Goal: Task Accomplishment & Management: Manage account settings

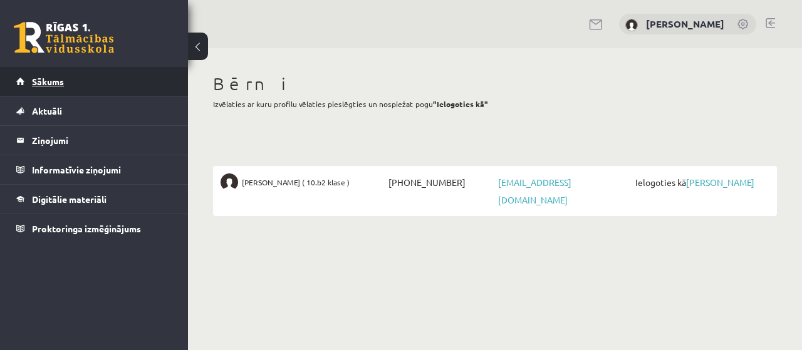
click at [43, 83] on span "Sākums" at bounding box center [48, 81] width 32 height 11
click at [715, 184] on link "[PERSON_NAME]" at bounding box center [720, 182] width 68 height 11
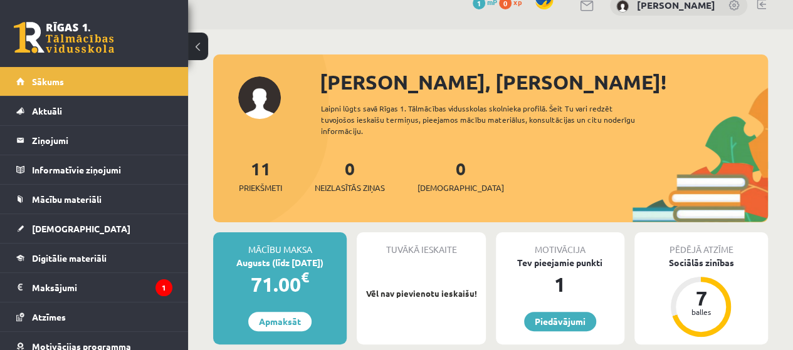
scroll to position [125, 0]
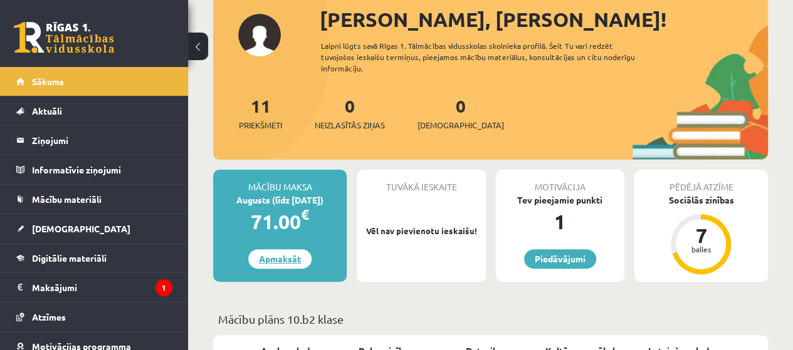
click at [281, 258] on link "Apmaksāt" at bounding box center [279, 259] width 63 height 19
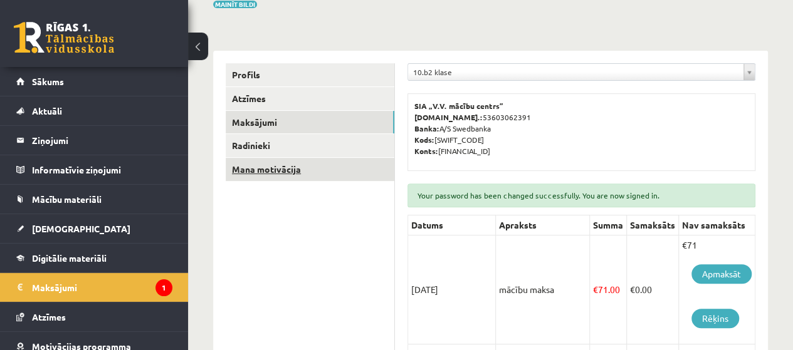
scroll to position [251, 0]
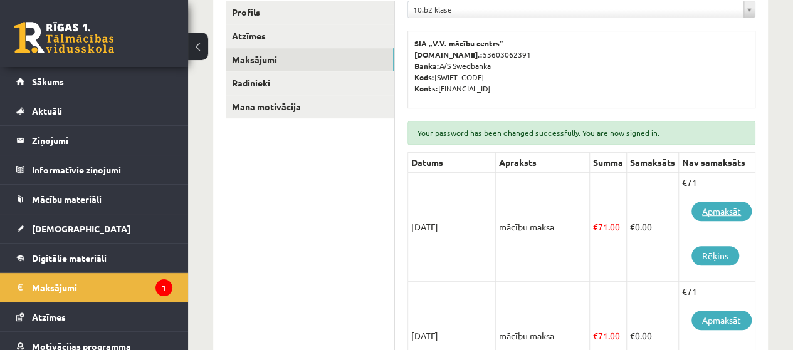
click at [707, 211] on link "Apmaksāt" at bounding box center [722, 211] width 60 height 19
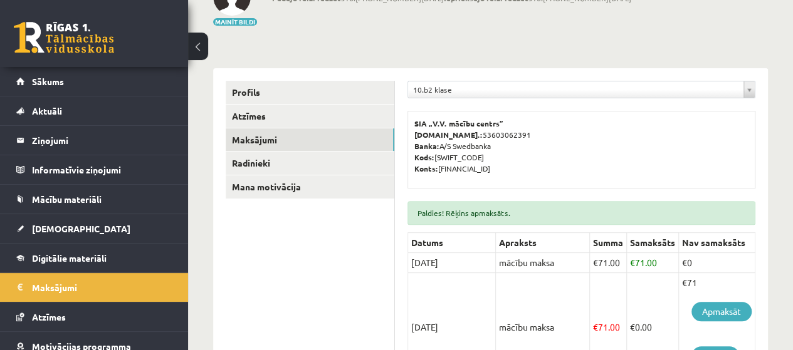
scroll to position [188, 0]
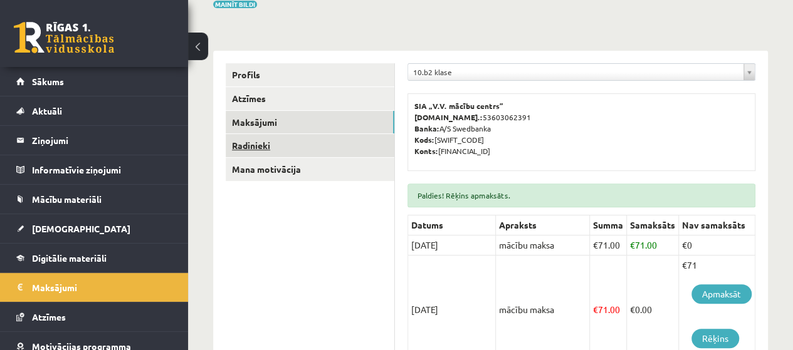
click at [256, 149] on link "Radinieki" at bounding box center [310, 145] width 169 height 23
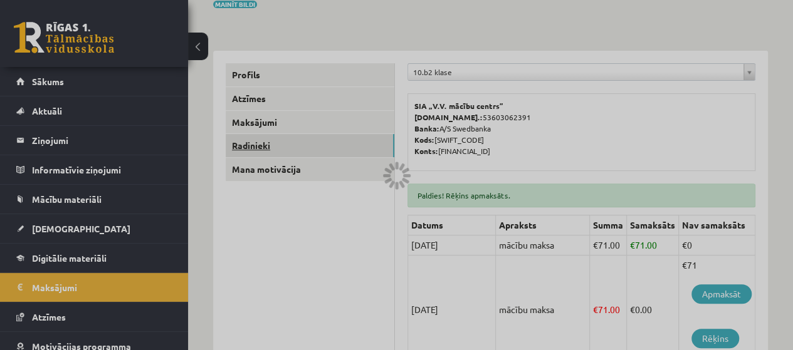
scroll to position [112, 0]
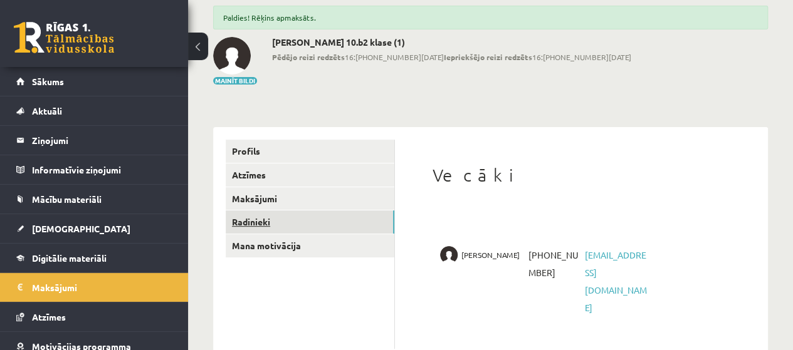
click at [245, 219] on link "Radinieki" at bounding box center [310, 222] width 169 height 23
click at [242, 196] on link "Maksājumi" at bounding box center [310, 198] width 169 height 23
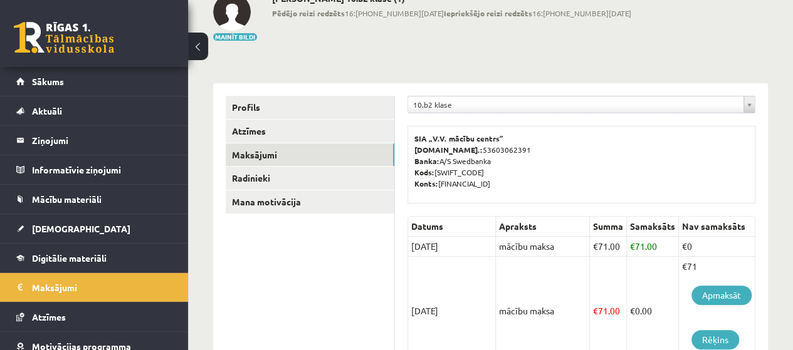
scroll to position [174, 0]
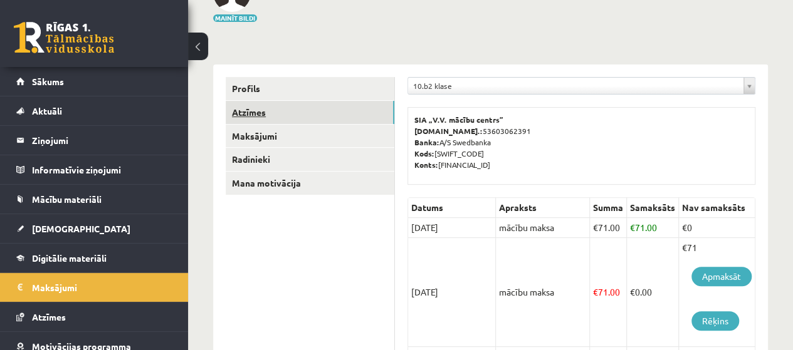
click at [253, 109] on link "Atzīmes" at bounding box center [310, 112] width 169 height 23
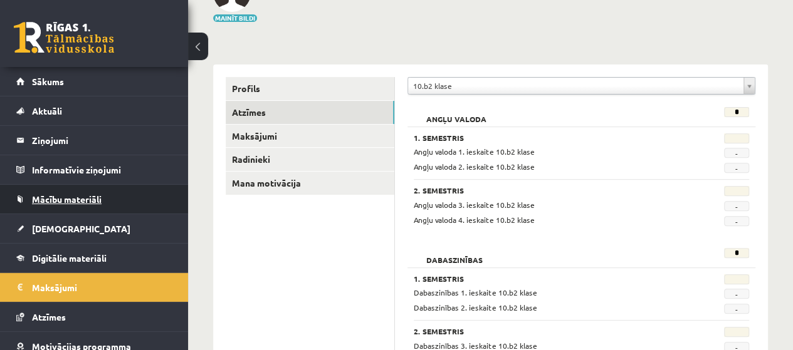
scroll to position [63, 0]
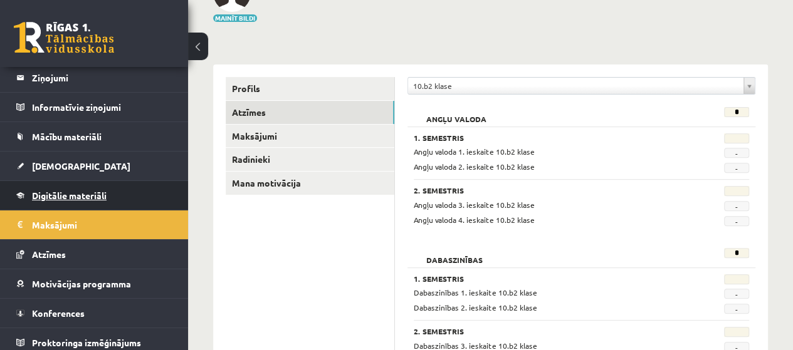
click at [73, 194] on span "Digitālie materiāli" at bounding box center [69, 195] width 75 height 11
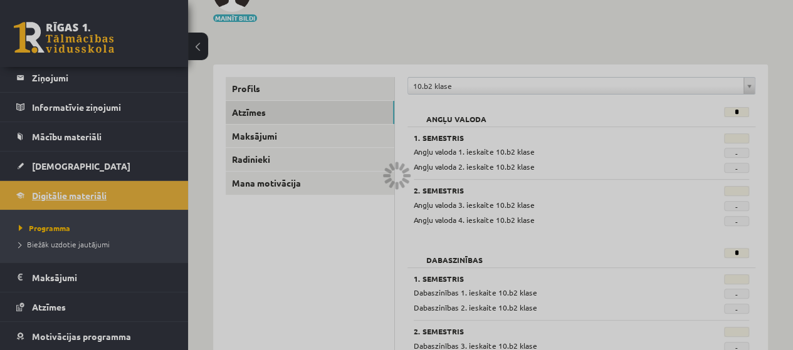
scroll to position [147, 0]
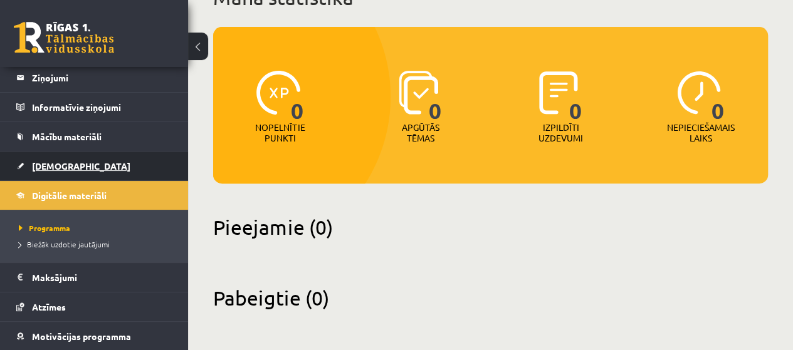
click at [42, 161] on span "[DEMOGRAPHIC_DATA]" at bounding box center [81, 165] width 98 height 11
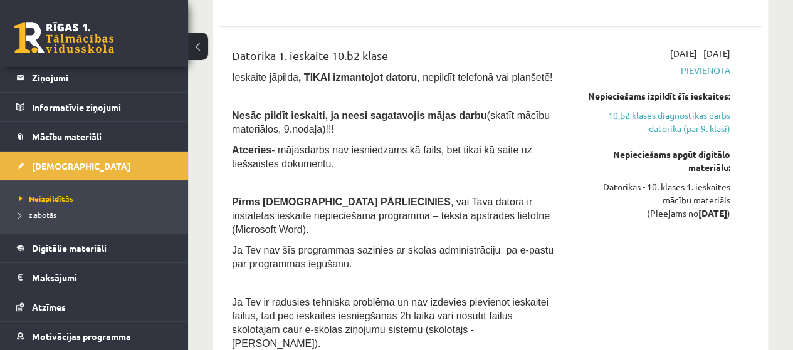
scroll to position [376, 0]
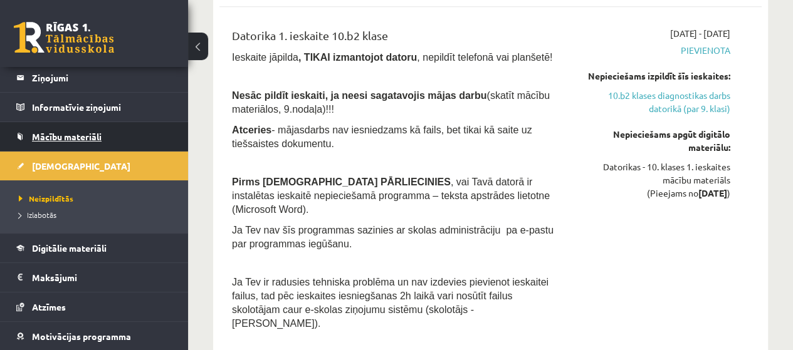
click at [68, 137] on span "Mācību materiāli" at bounding box center [67, 136] width 70 height 11
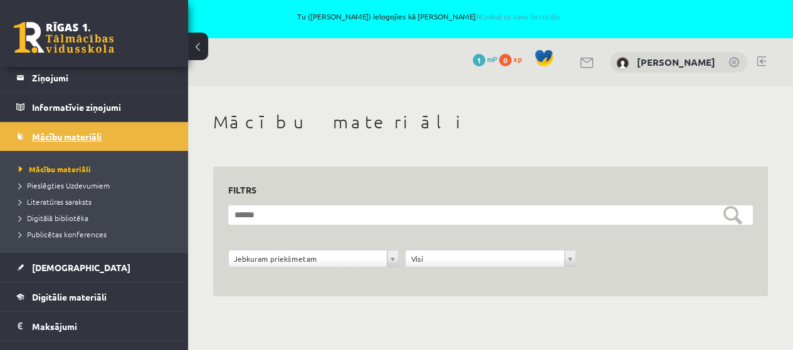
scroll to position [5, 0]
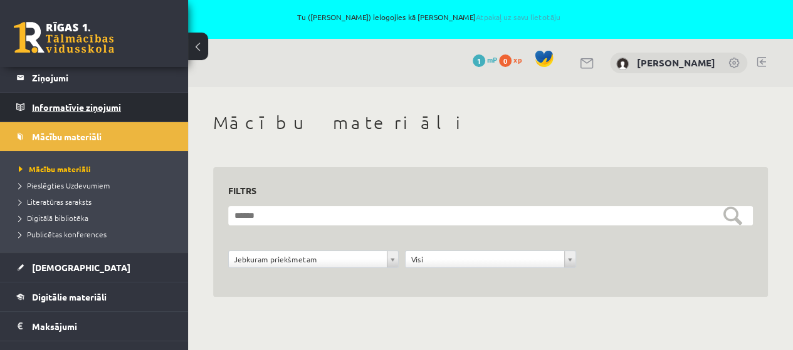
click at [104, 110] on legend "Informatīvie ziņojumi 0" at bounding box center [102, 107] width 140 height 29
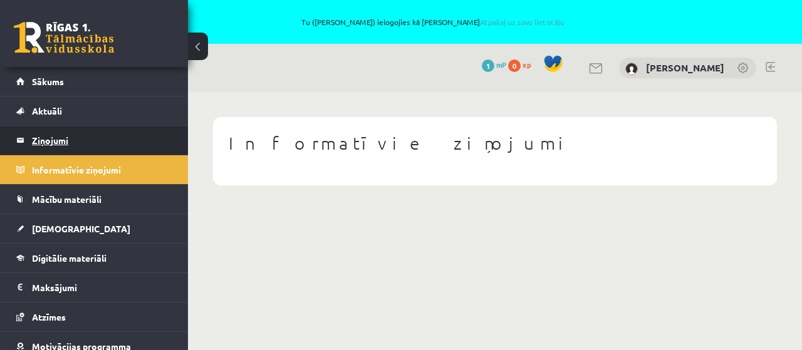
click at [44, 136] on legend "Ziņojumi 0" at bounding box center [102, 140] width 140 height 29
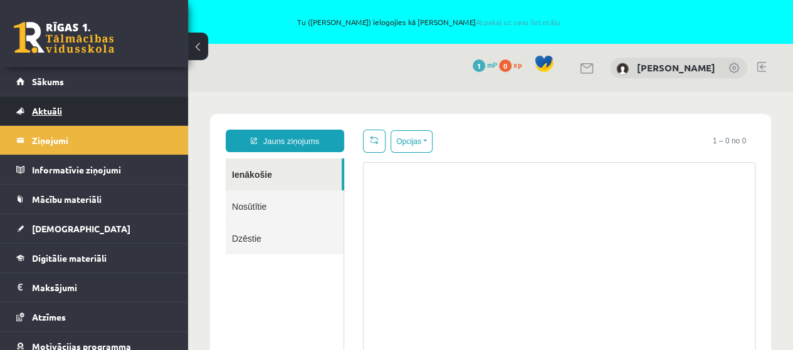
click at [49, 115] on span "Aktuāli" at bounding box center [47, 110] width 30 height 11
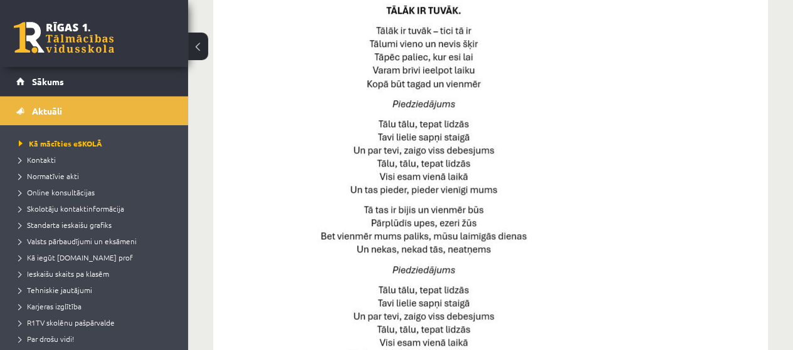
scroll to position [63, 0]
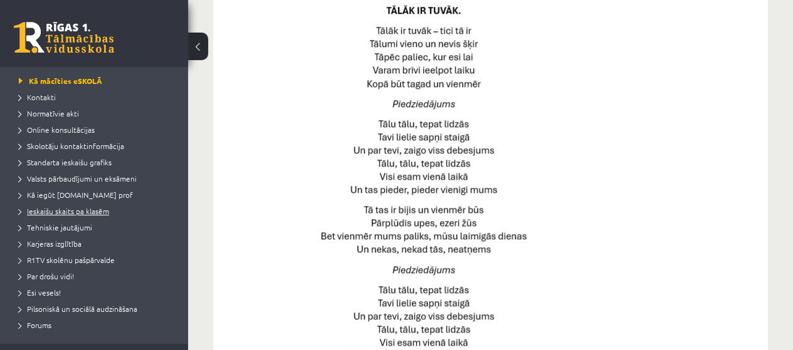
click at [58, 212] on span "Ieskaišu skaits pa klasēm" at bounding box center [64, 211] width 90 height 10
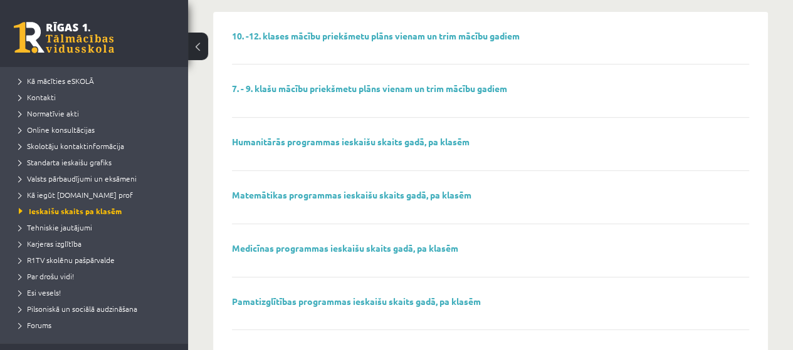
scroll to position [188, 0]
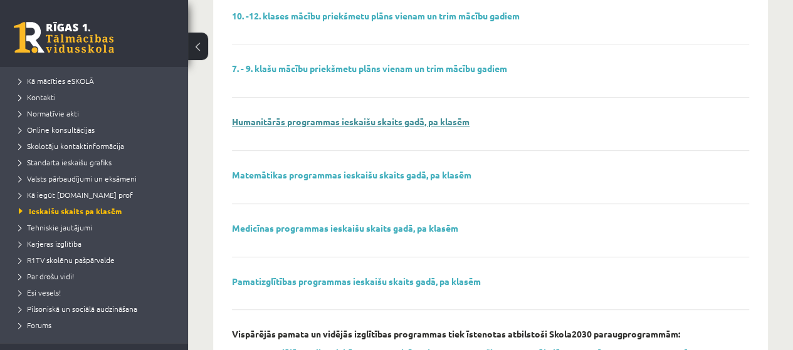
click at [279, 120] on link "Humanitārās programmas ieskaišu skaits gadā, pa klasēm" at bounding box center [351, 121] width 238 height 11
click at [54, 226] on span "Tehniskie jautājumi" at bounding box center [55, 228] width 73 height 10
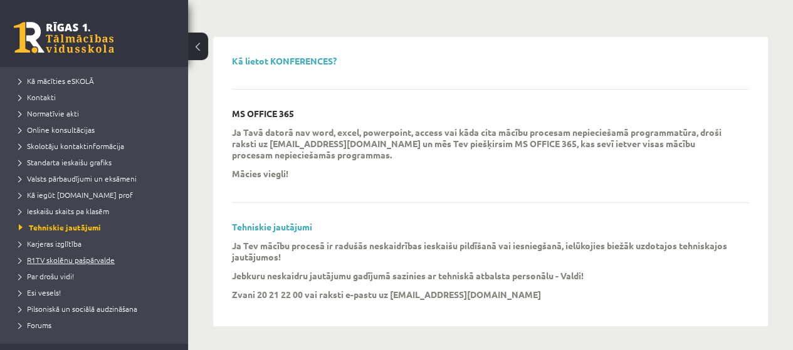
scroll to position [125, 0]
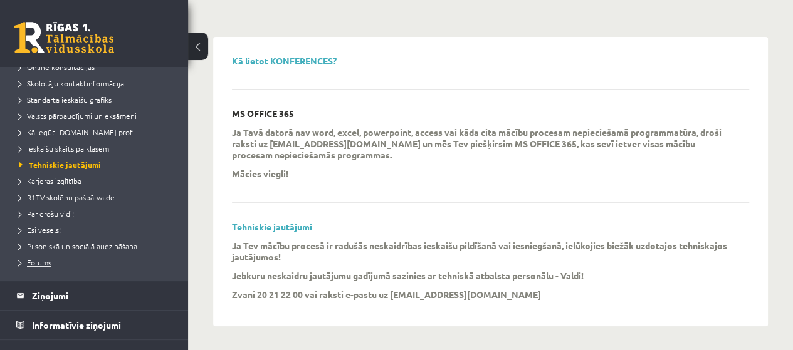
click at [41, 265] on span "Forums" at bounding box center [35, 263] width 33 height 10
click at [78, 130] on span "Kā iegūt [DOMAIN_NAME] prof" at bounding box center [76, 132] width 114 height 10
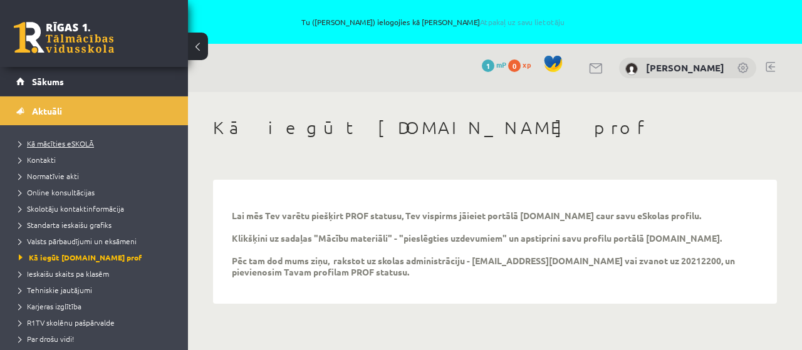
click at [64, 146] on span "Kā mācīties eSKOLĀ" at bounding box center [56, 144] width 75 height 10
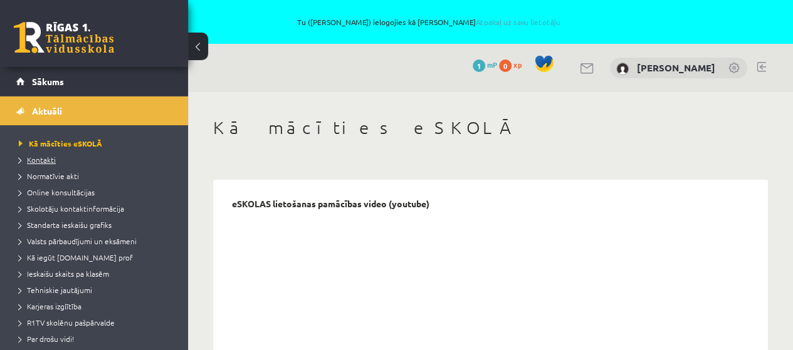
click at [48, 155] on span "Kontakti" at bounding box center [37, 160] width 37 height 10
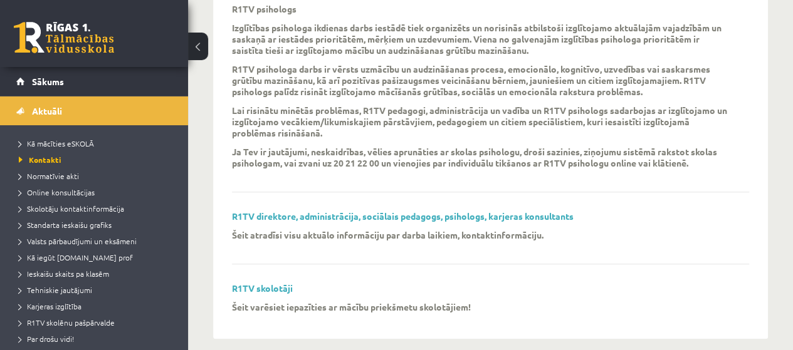
scroll to position [515, 0]
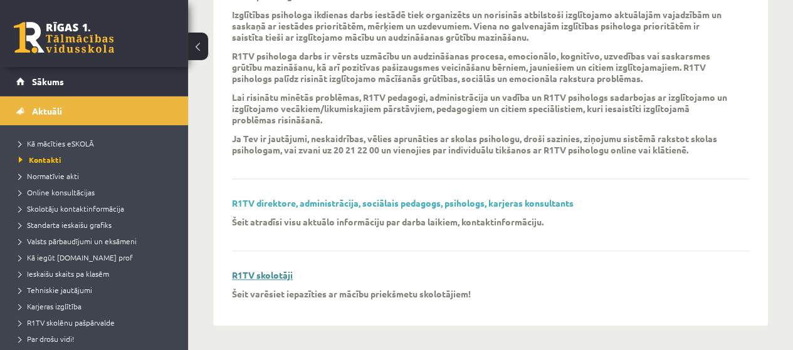
click at [275, 274] on link "R1TV skolotāji" at bounding box center [262, 275] width 61 height 11
